Goal: Information Seeking & Learning: Learn about a topic

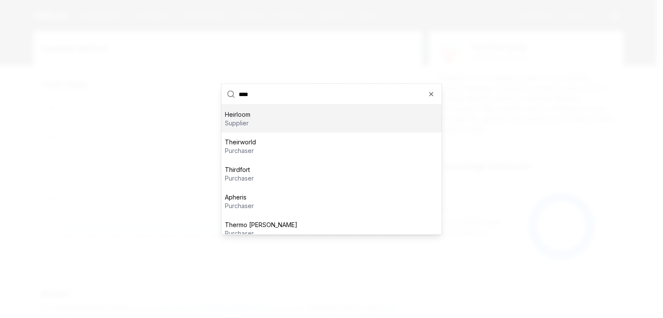
type input "*****"
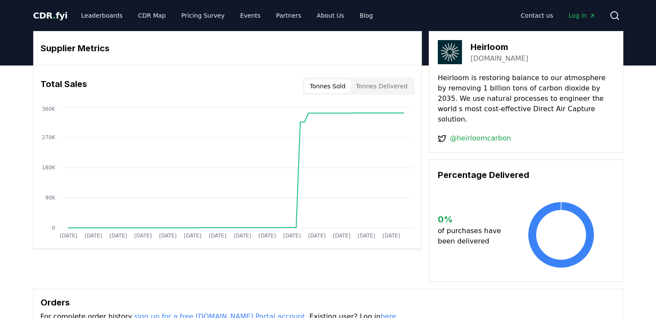
click at [381, 87] on button "Tonnes Delivered" at bounding box center [382, 86] width 62 height 14
click at [616, 14] on icon at bounding box center [615, 15] width 10 height 10
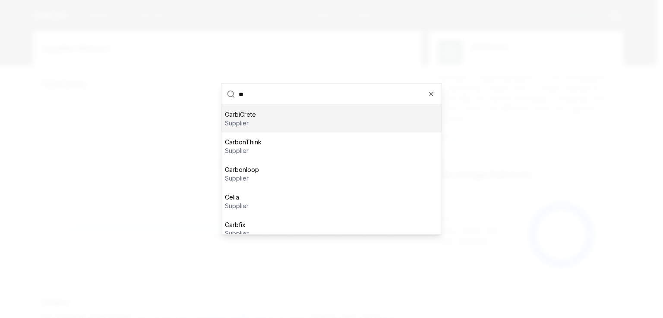
type input "*"
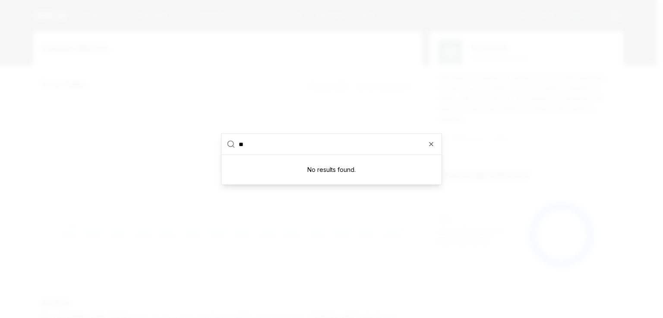
type input "*"
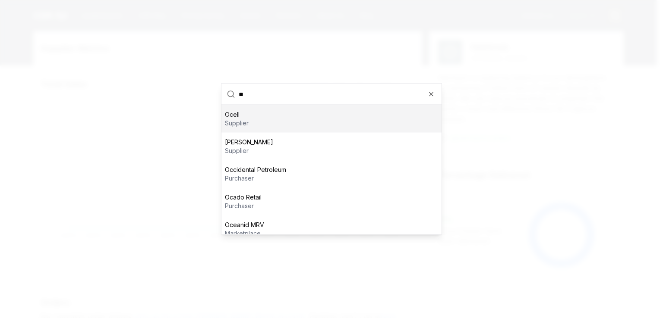
type input "***"
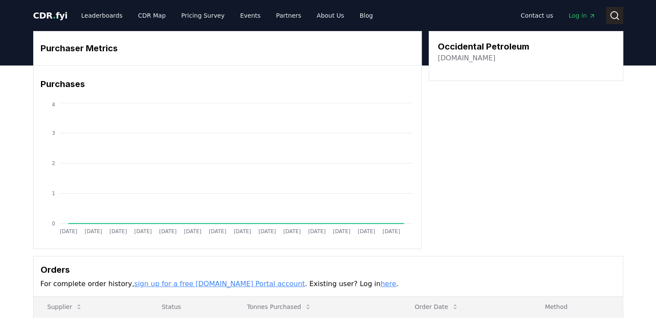
click at [616, 16] on icon at bounding box center [615, 15] width 10 height 10
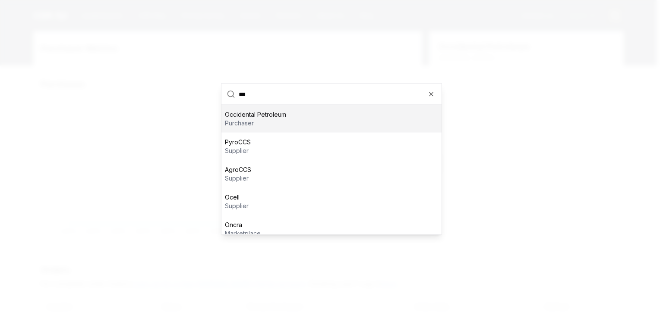
type input "*"
type input "***"
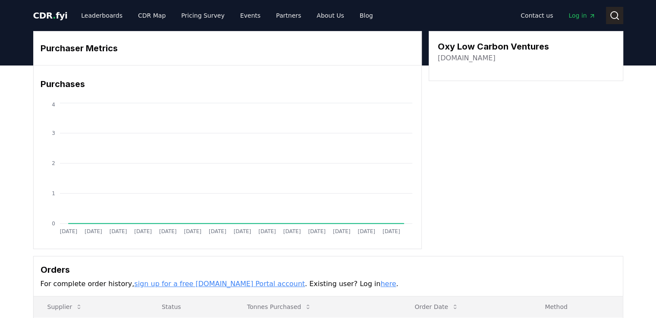
click at [610, 12] on icon at bounding box center [615, 15] width 10 height 10
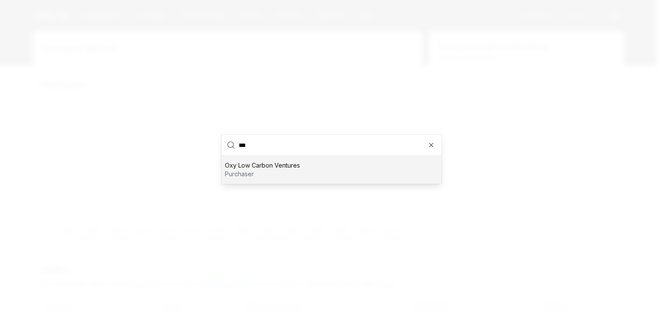
type input "*"
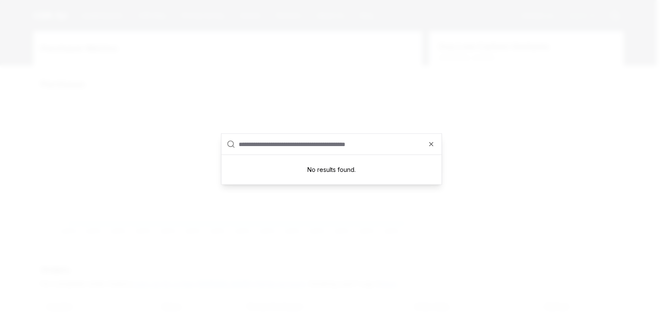
type input "*"
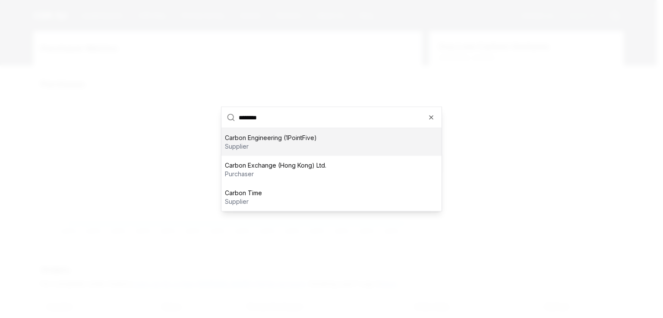
type input "*********"
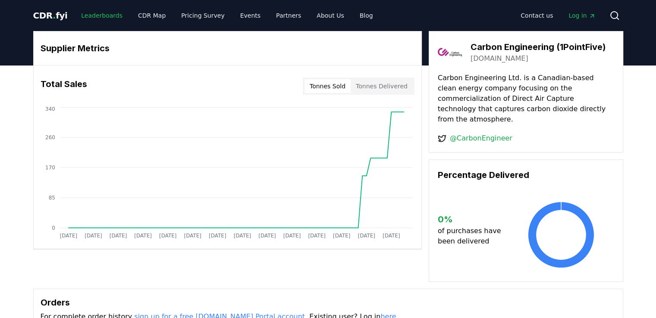
click at [107, 18] on link "Leaderboards" at bounding box center [101, 16] width 55 height 16
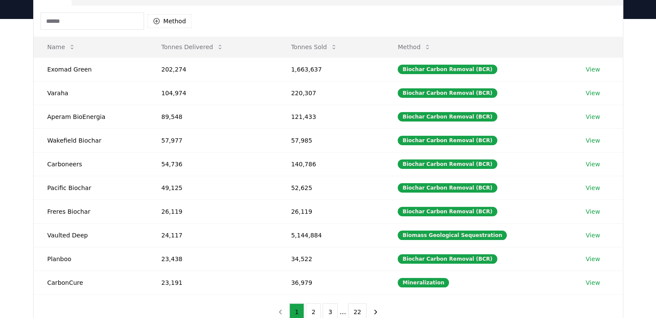
scroll to position [86, 0]
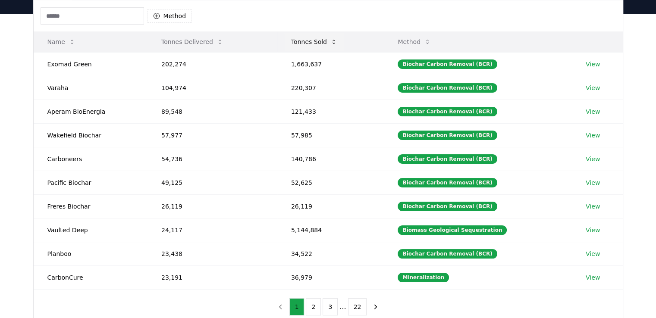
click at [305, 45] on button "Tonnes Sold" at bounding box center [314, 41] width 60 height 17
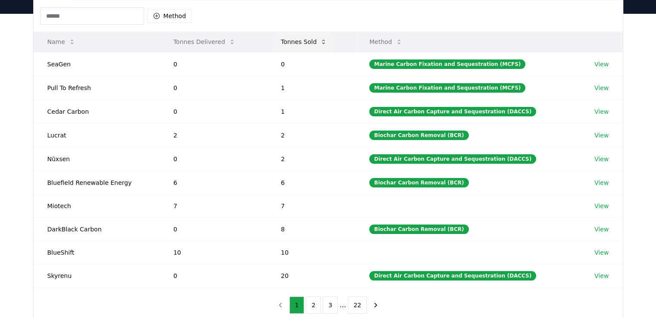
click at [304, 45] on button "Tonnes Sold" at bounding box center [304, 41] width 60 height 17
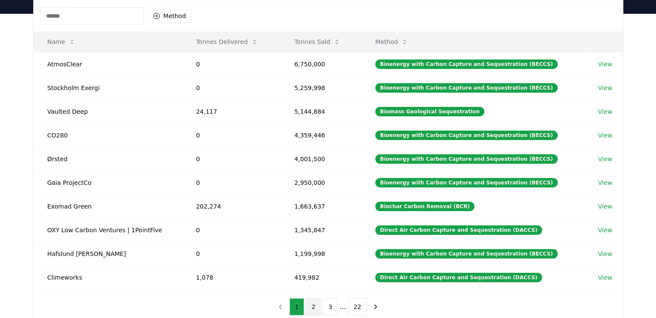
click at [314, 306] on button "2" at bounding box center [313, 306] width 15 height 17
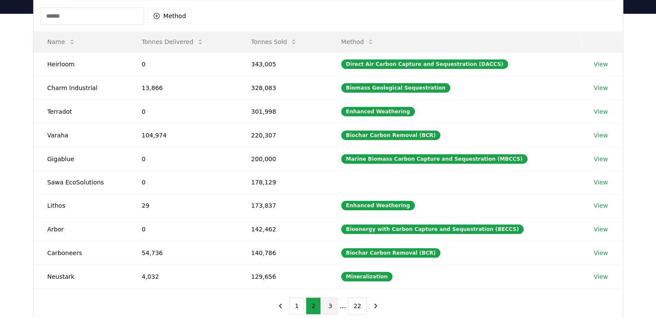
click at [330, 306] on button "3" at bounding box center [330, 306] width 15 height 17
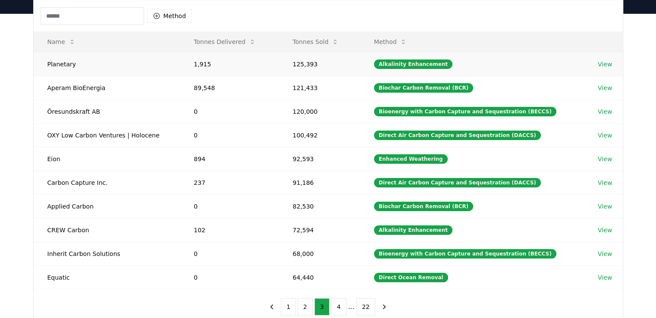
click at [598, 65] on link "View" at bounding box center [605, 64] width 14 height 9
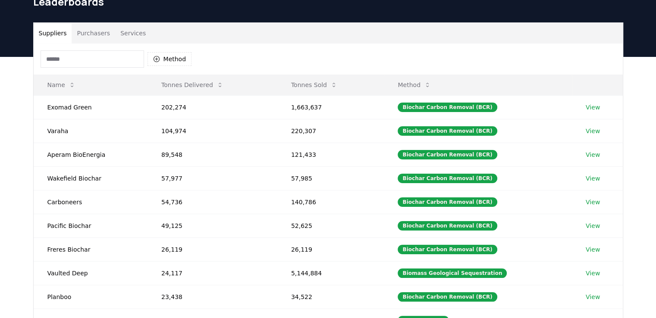
scroll to position [86, 0]
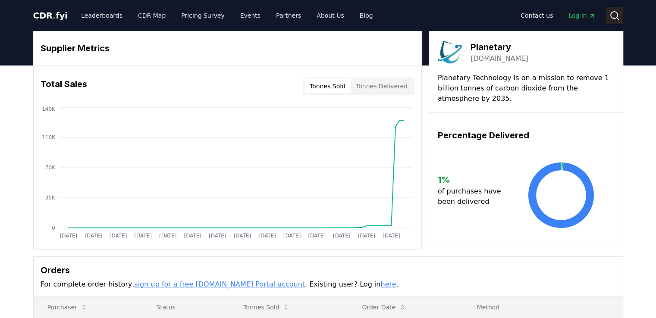
click at [612, 19] on icon at bounding box center [615, 15] width 10 height 10
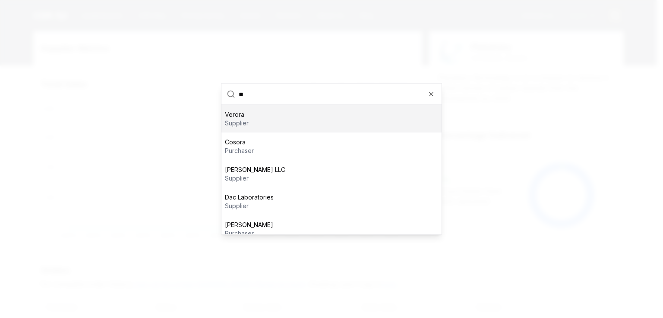
type input "*"
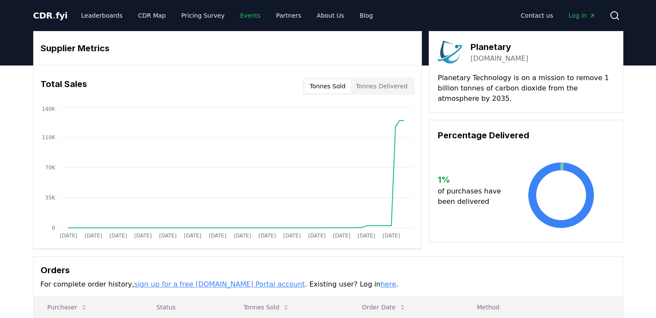
click at [233, 17] on link "Events" at bounding box center [250, 16] width 34 height 16
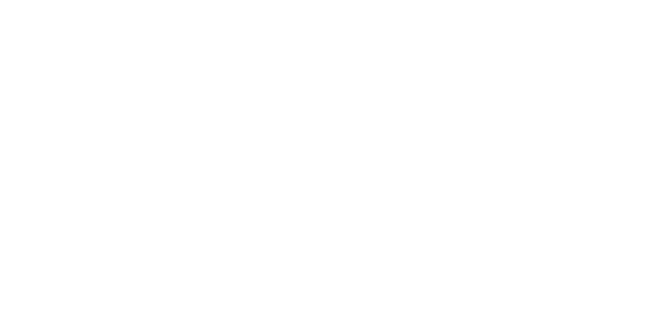
scroll to position [259, 0]
